Goal: Book appointment/travel/reservation

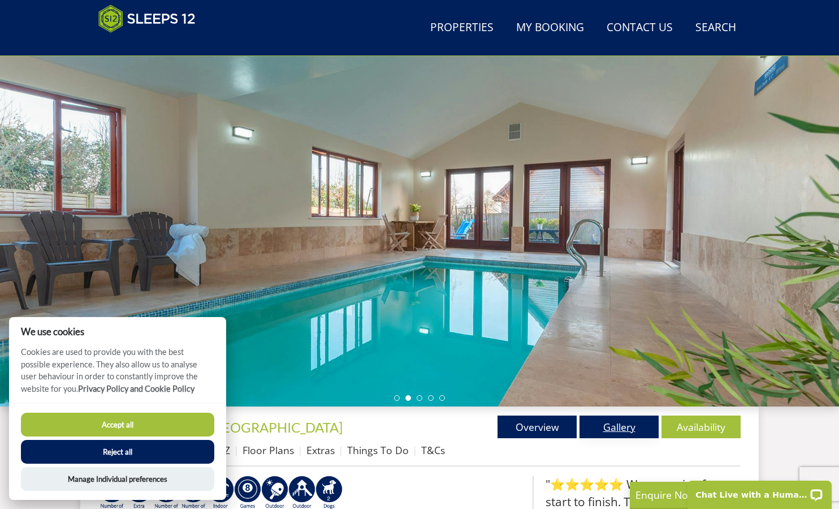
click at [608, 429] on link "Gallery" at bounding box center [619, 426] width 79 height 23
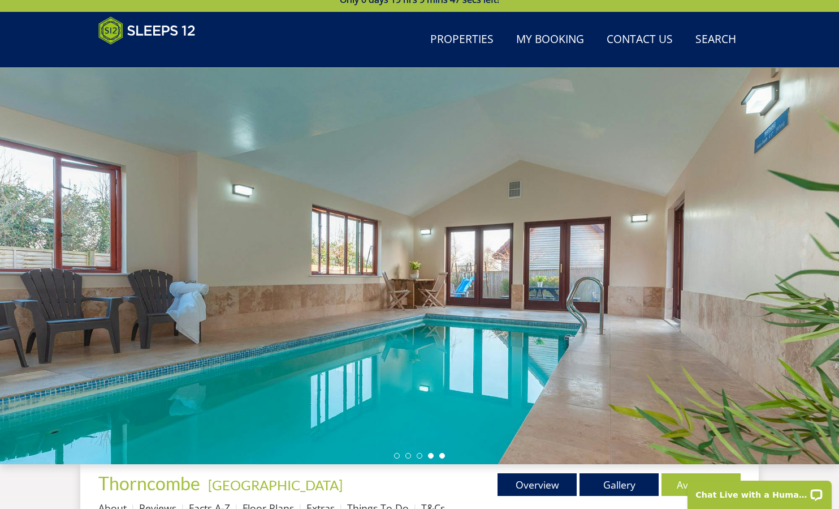
click at [441, 455] on li at bounding box center [443, 456] width 6 height 6
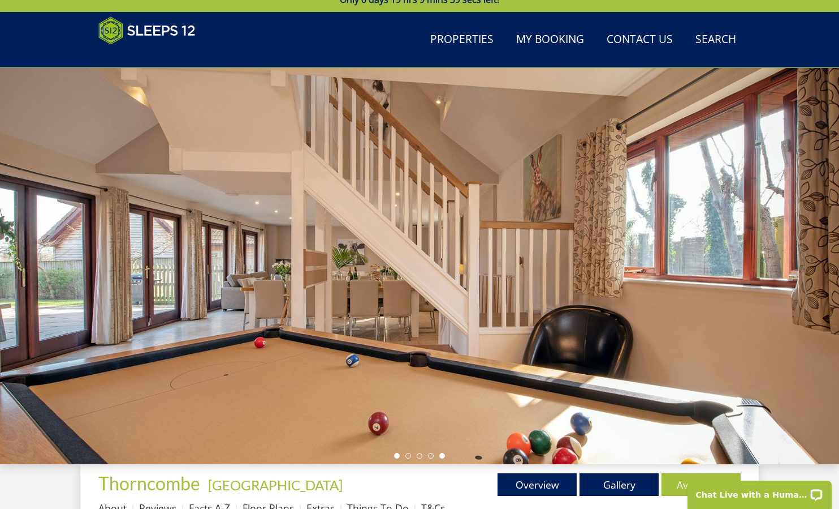
click at [395, 458] on li at bounding box center [397, 456] width 6 height 6
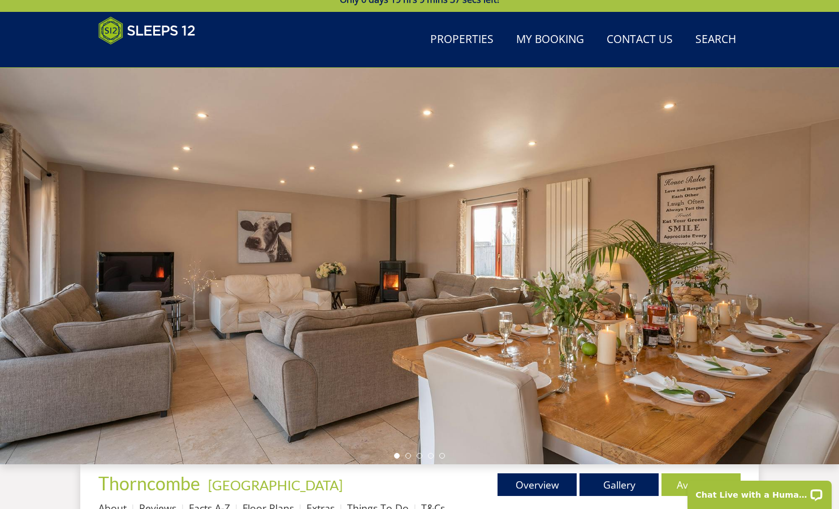
click at [405, 457] on ul at bounding box center [419, 456] width 51 height 6
click at [408, 456] on li at bounding box center [409, 456] width 6 height 6
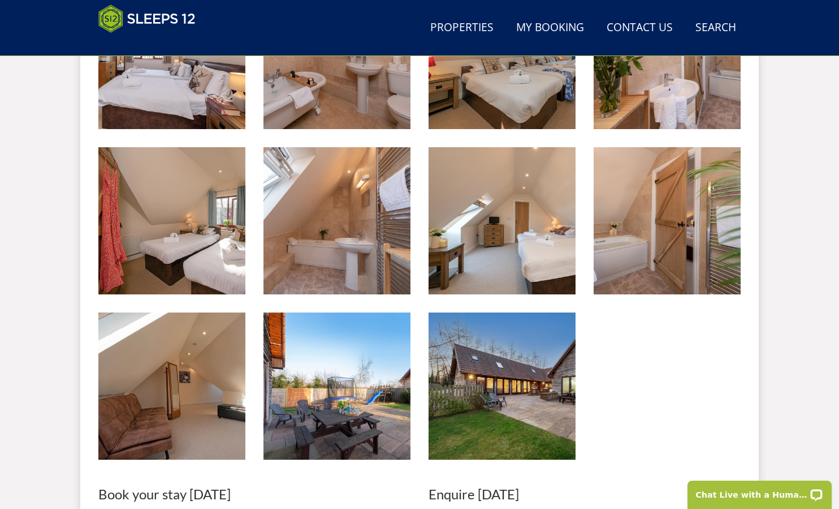
scroll to position [1271, 0]
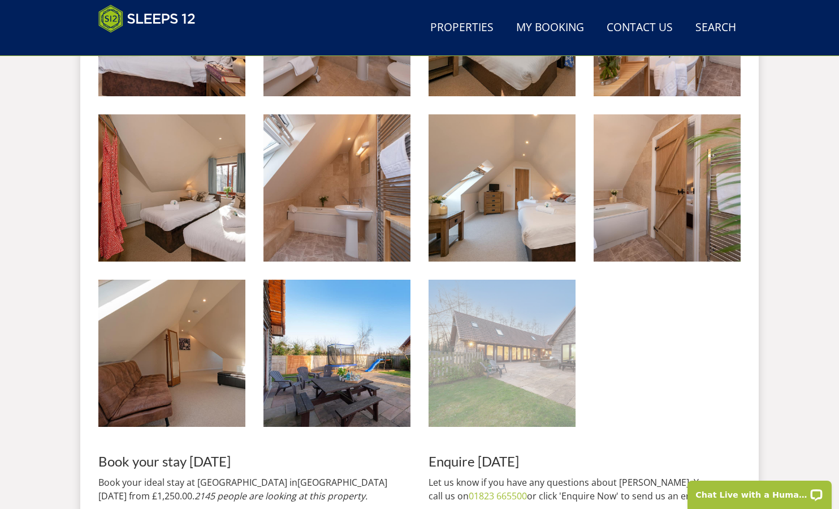
click at [483, 359] on img at bounding box center [502, 352] width 147 height 147
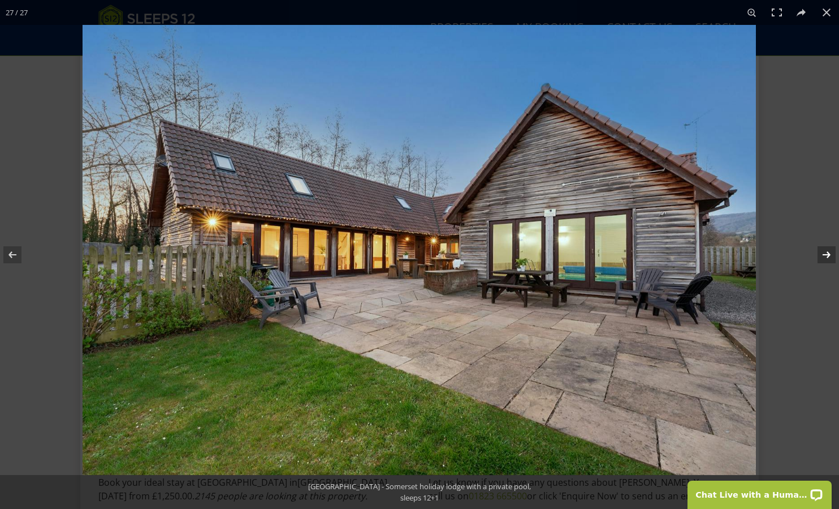
click at [826, 251] on button at bounding box center [820, 254] width 40 height 57
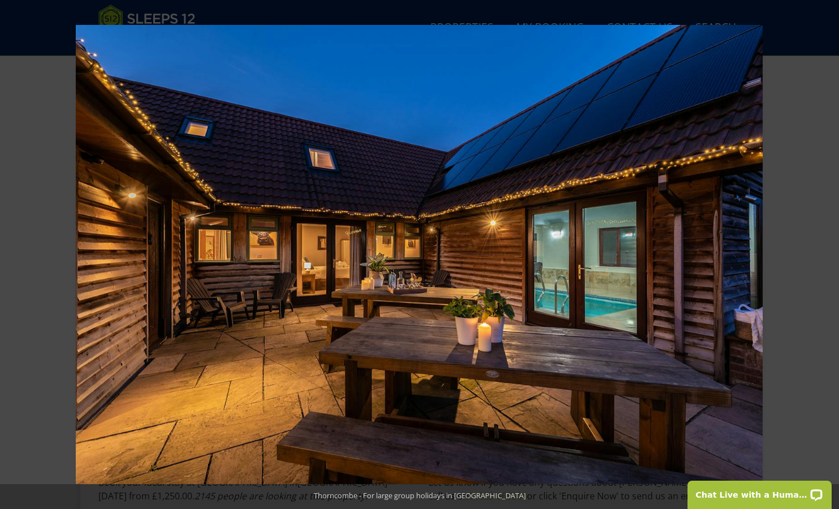
click at [826, 251] on button at bounding box center [820, 254] width 40 height 57
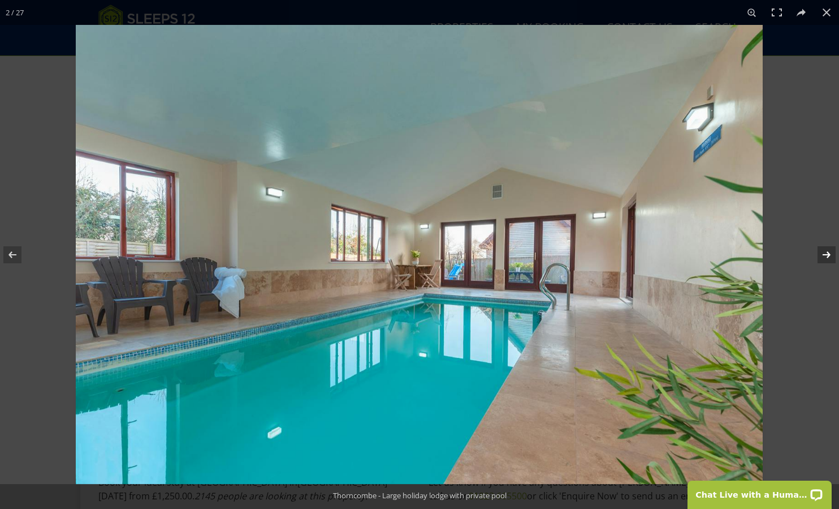
click at [826, 256] on button at bounding box center [820, 254] width 40 height 57
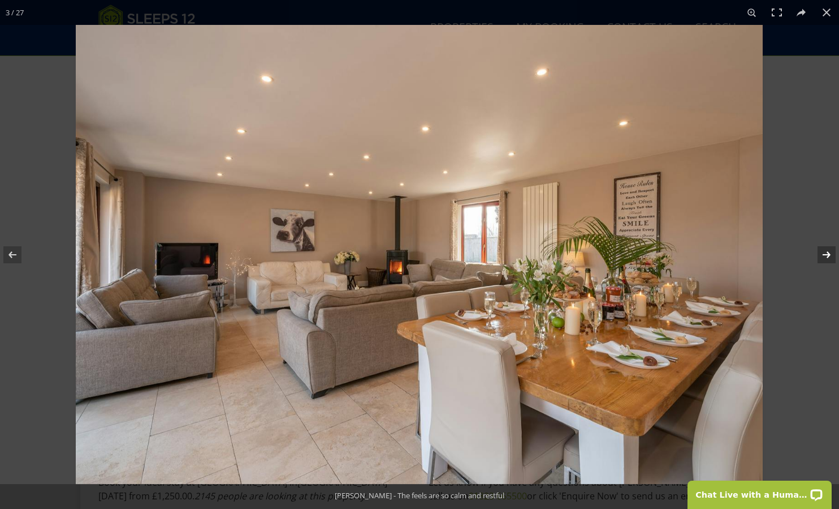
click at [826, 256] on button at bounding box center [820, 254] width 40 height 57
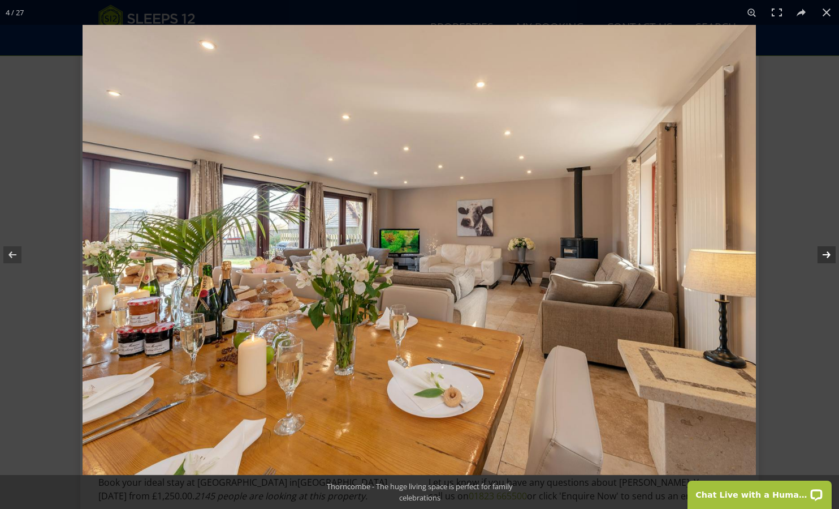
click at [826, 256] on button at bounding box center [820, 254] width 40 height 57
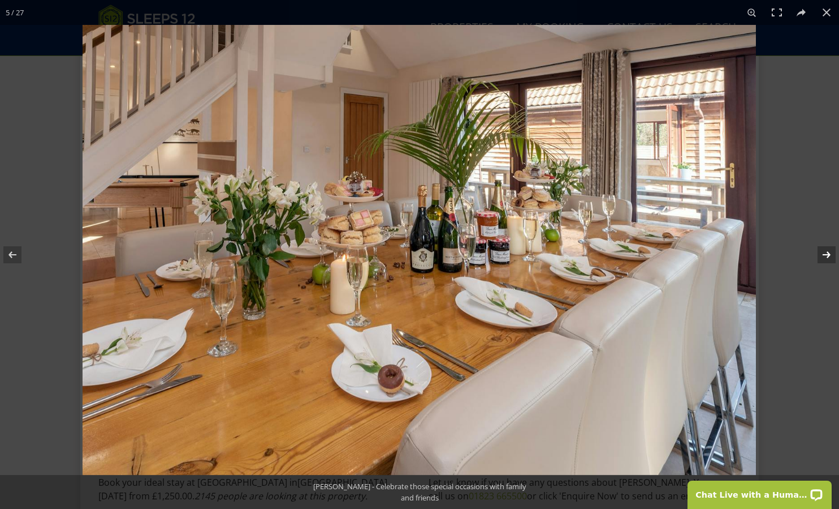
click at [826, 256] on button at bounding box center [820, 254] width 40 height 57
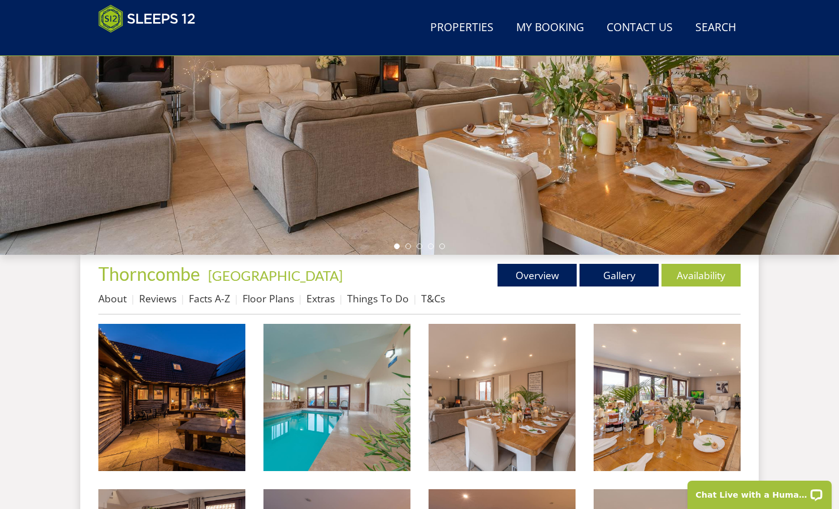
scroll to position [231, 0]
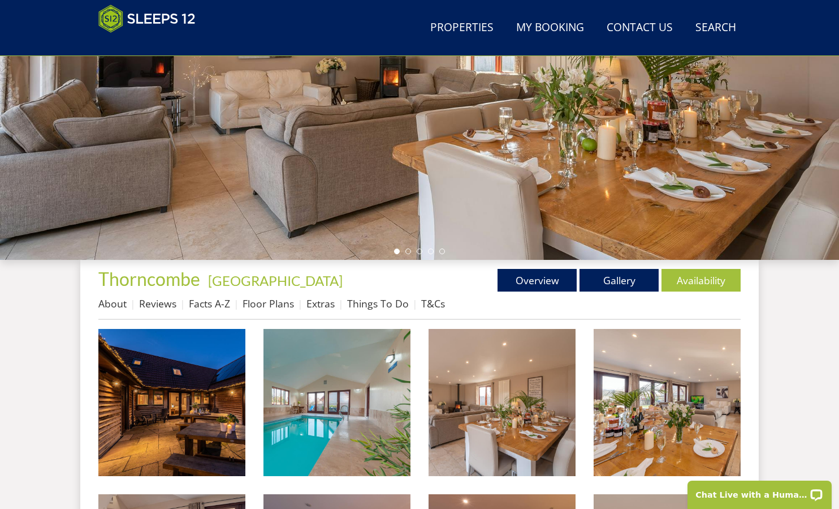
click at [273, 311] on li "Floor Plans" at bounding box center [275, 303] width 64 height 19
click at [268, 307] on link "Floor Plans" at bounding box center [268, 303] width 51 height 14
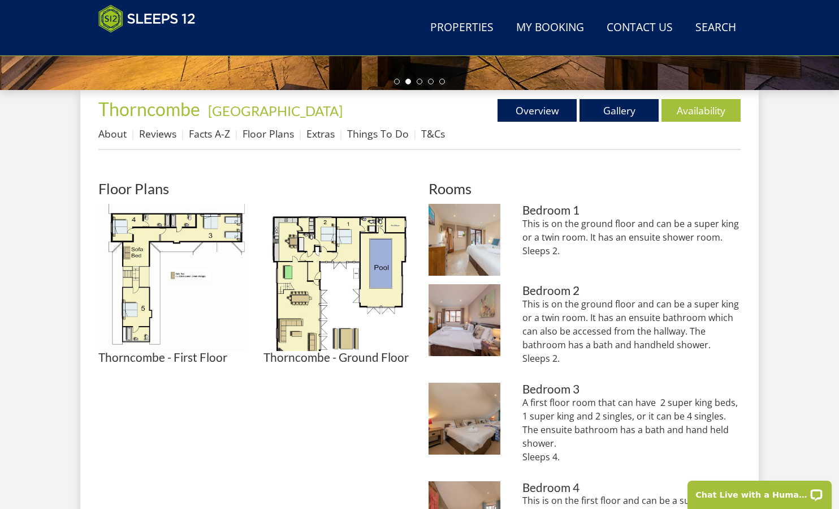
scroll to position [406, 0]
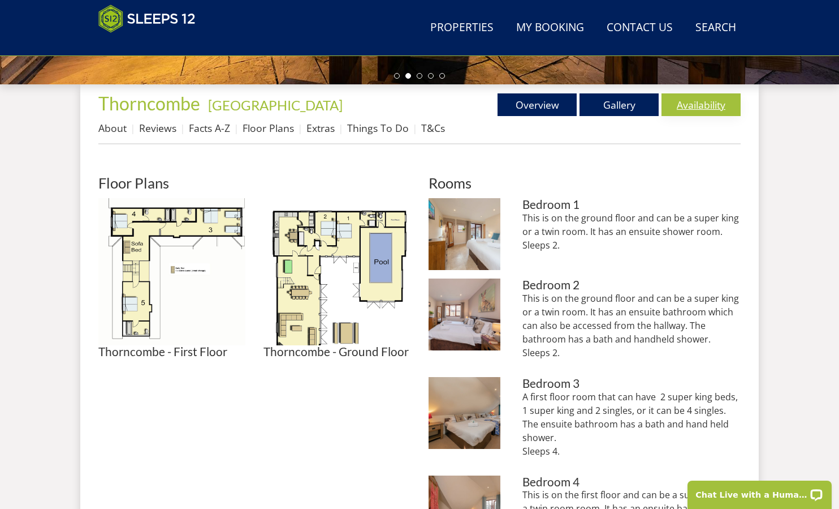
click at [684, 107] on link "Availability" at bounding box center [701, 104] width 79 height 23
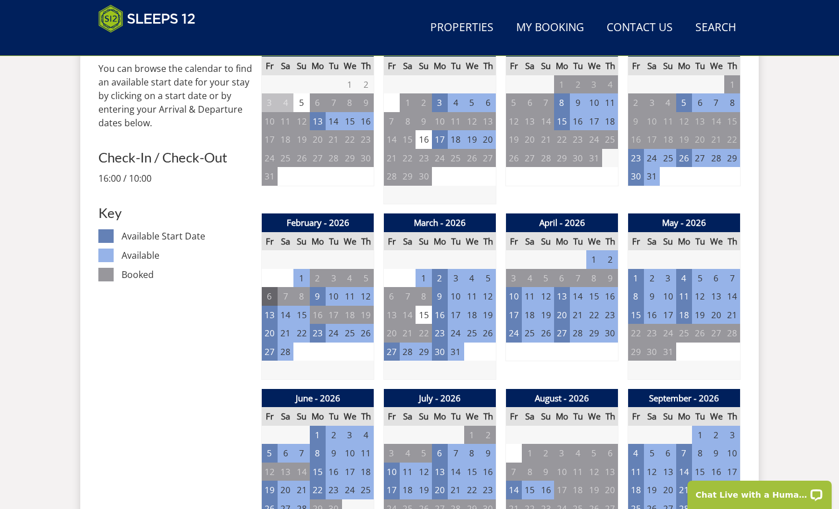
scroll to position [587, 0]
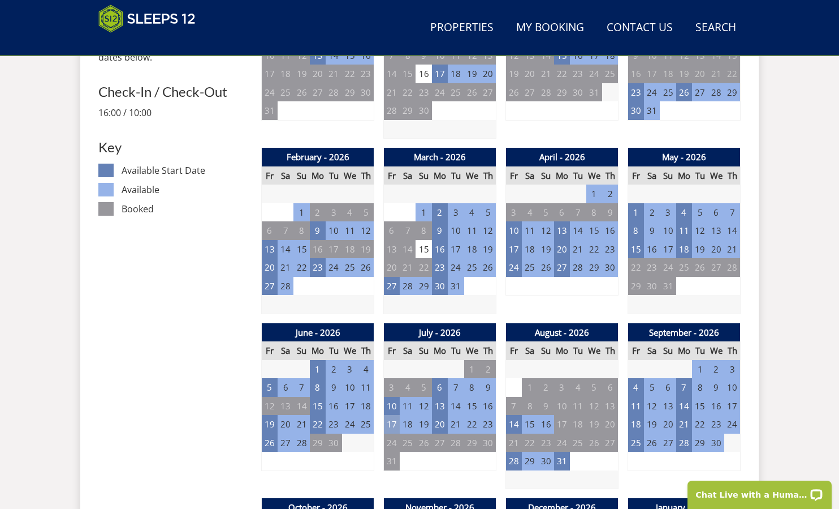
click at [390, 426] on td "17" at bounding box center [392, 424] width 16 height 19
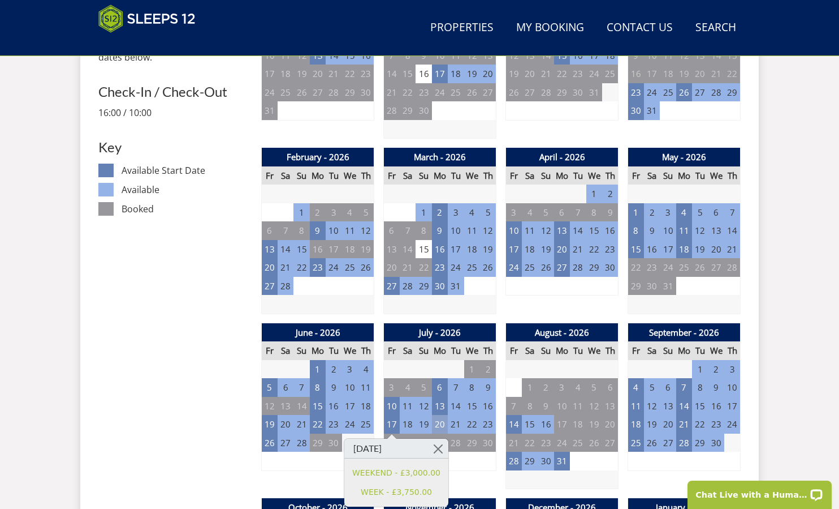
click at [436, 427] on td "20" at bounding box center [440, 424] width 16 height 19
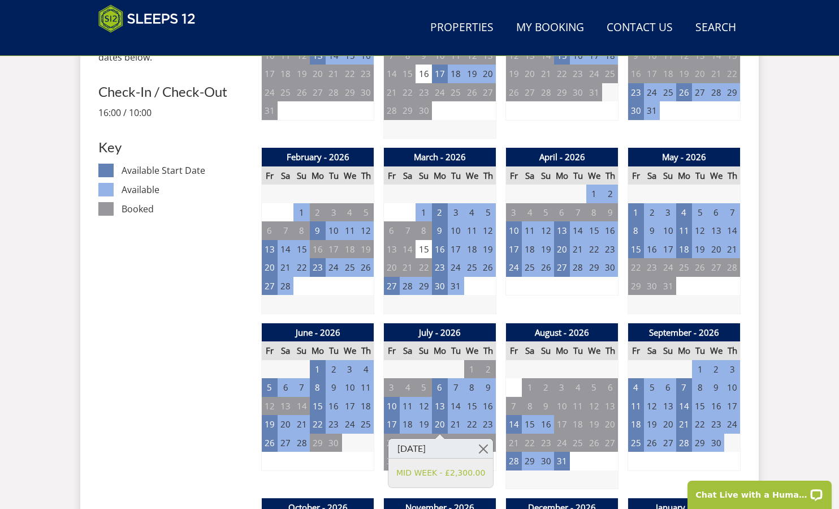
click at [488, 425] on td "23" at bounding box center [488, 424] width 16 height 19
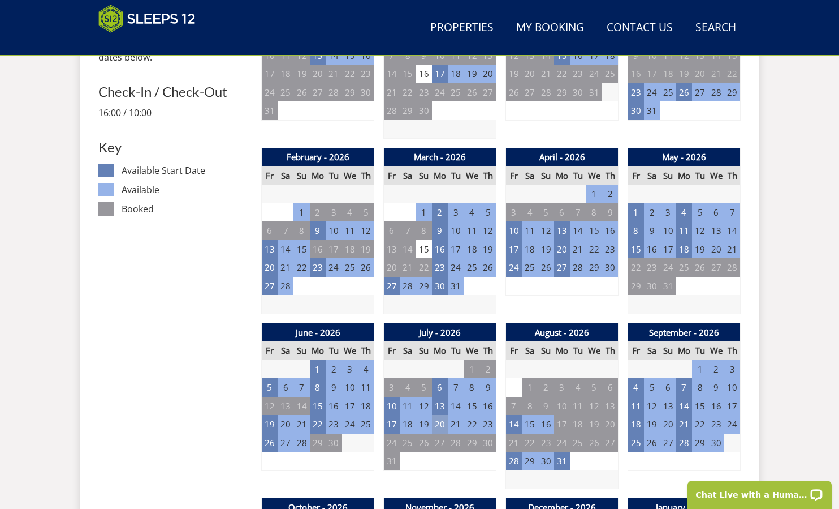
click at [442, 428] on td "20" at bounding box center [440, 424] width 16 height 19
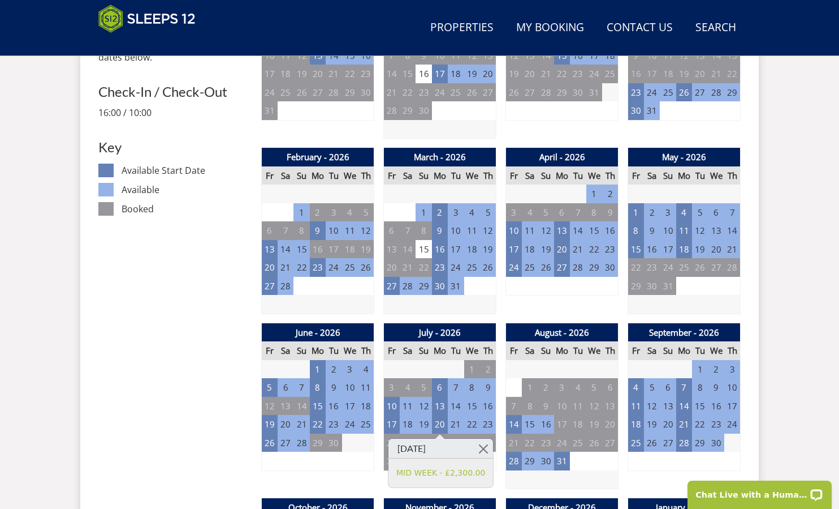
click at [487, 425] on td "23" at bounding box center [488, 424] width 16 height 19
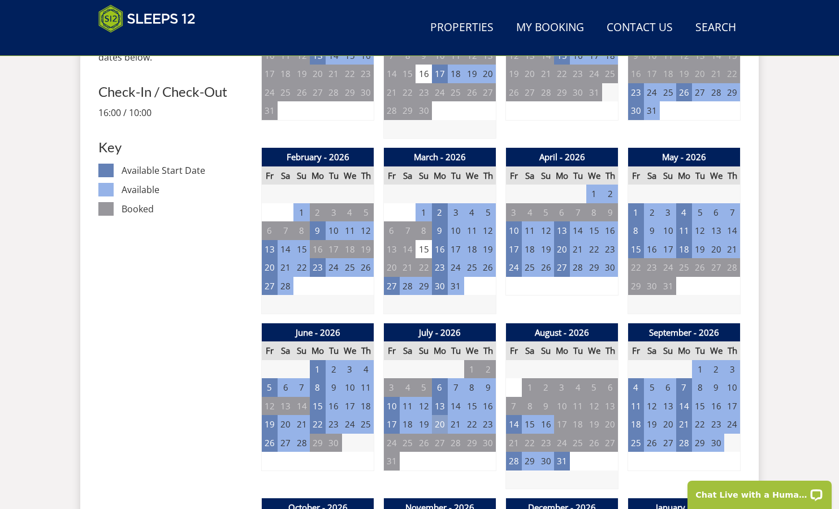
click at [438, 424] on td "20" at bounding box center [440, 424] width 16 height 19
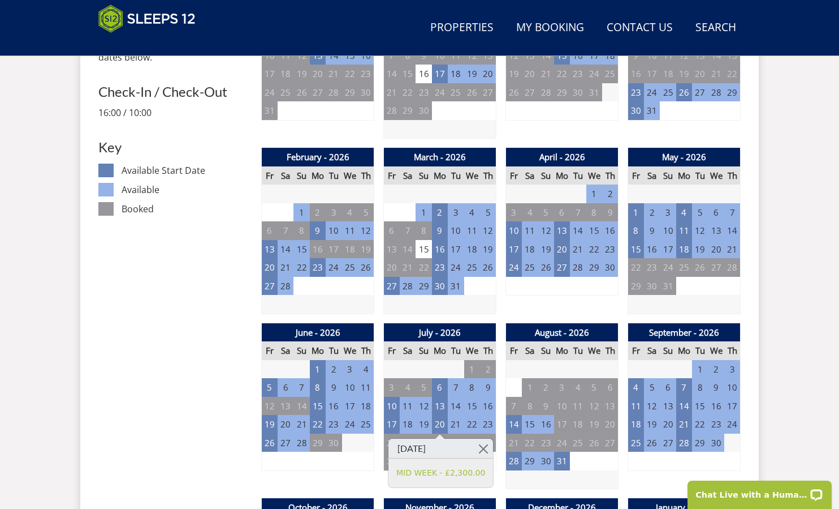
click at [453, 422] on td "21" at bounding box center [456, 424] width 16 height 19
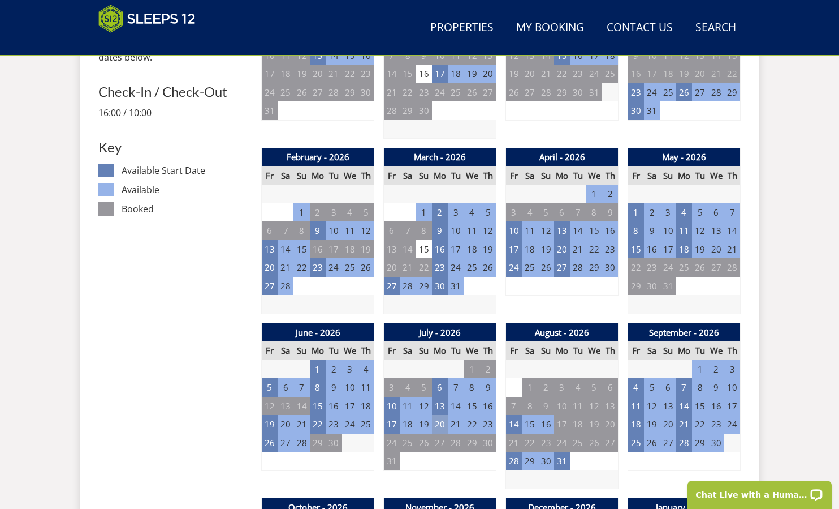
click at [444, 426] on td "20" at bounding box center [440, 424] width 16 height 19
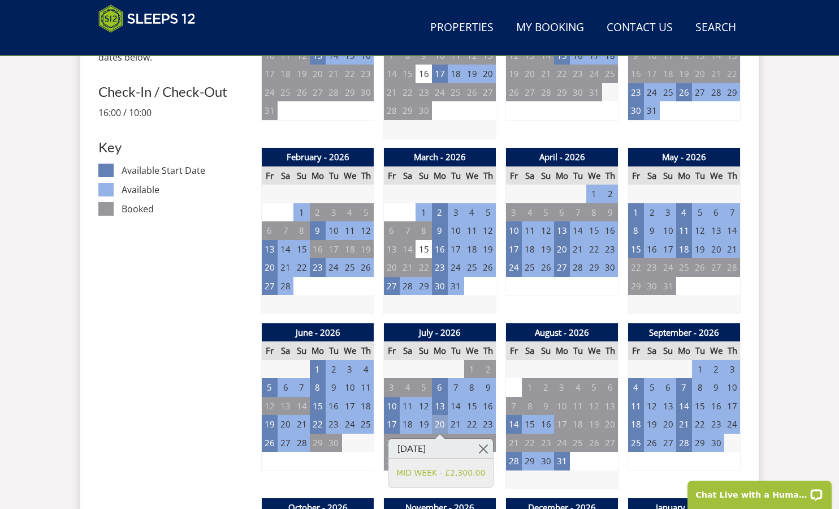
scroll to position [643, 0]
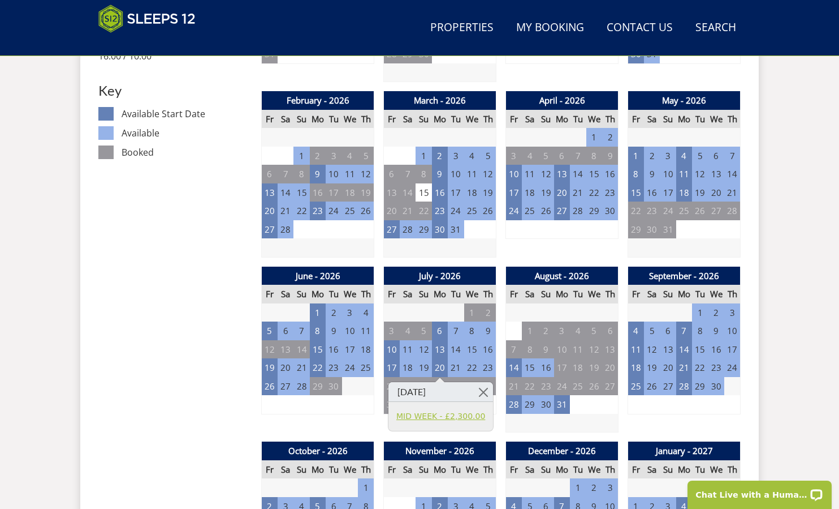
click at [433, 418] on link "MID WEEK - £2,300.00" at bounding box center [441, 416] width 89 height 12
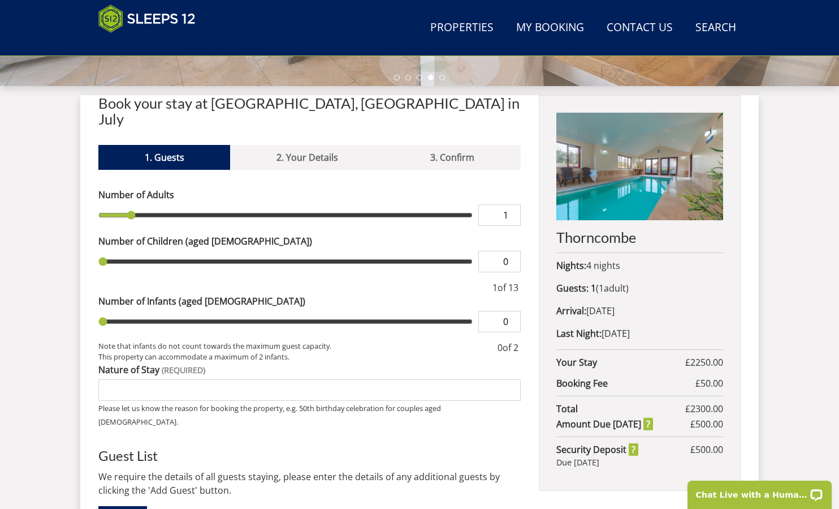
scroll to position [417, 0]
